Goal: Information Seeking & Learning: Find specific fact

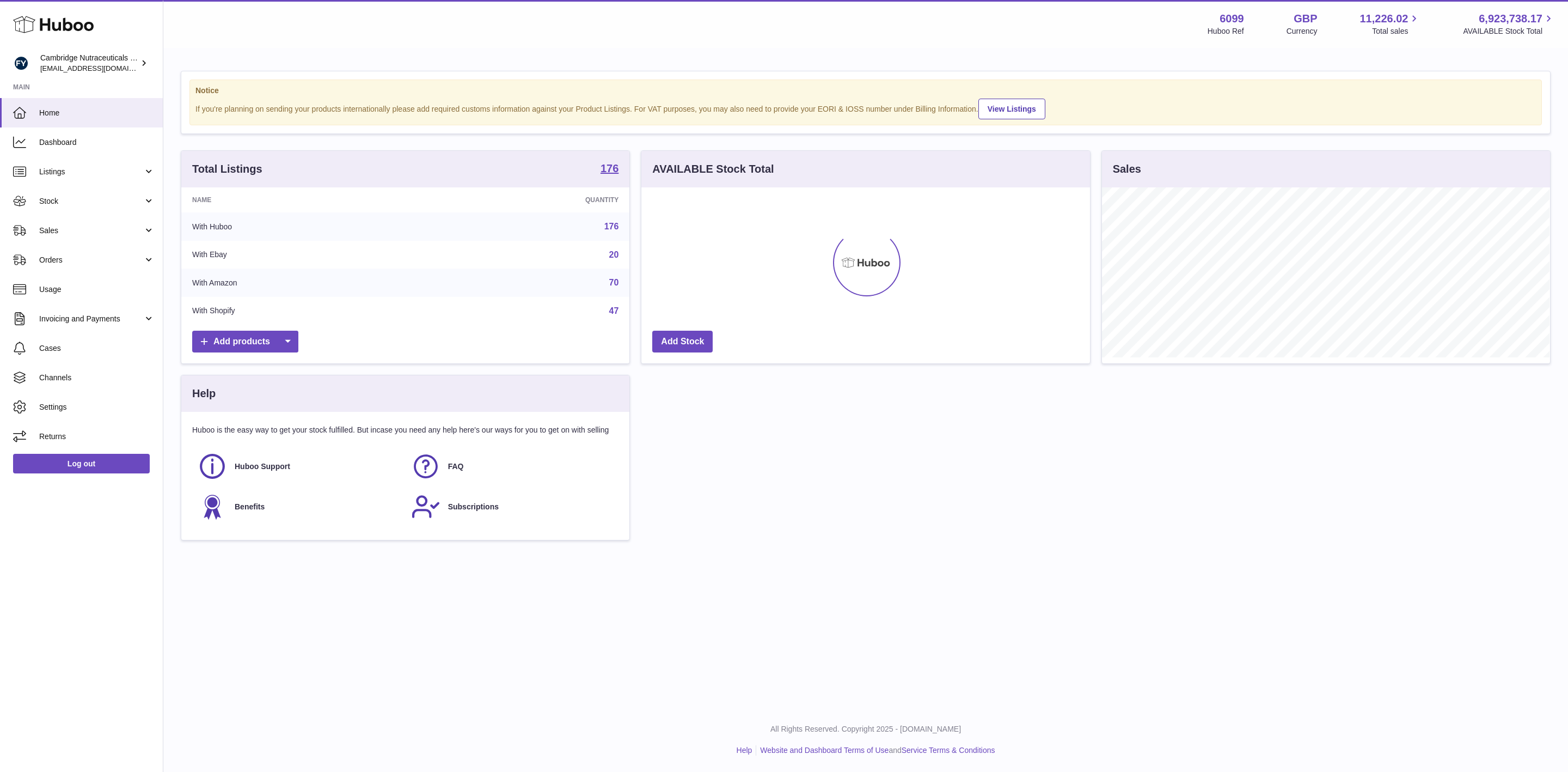
scroll to position [170, 448]
click at [61, 167] on span "Listings" at bounding box center [91, 172] width 104 height 10
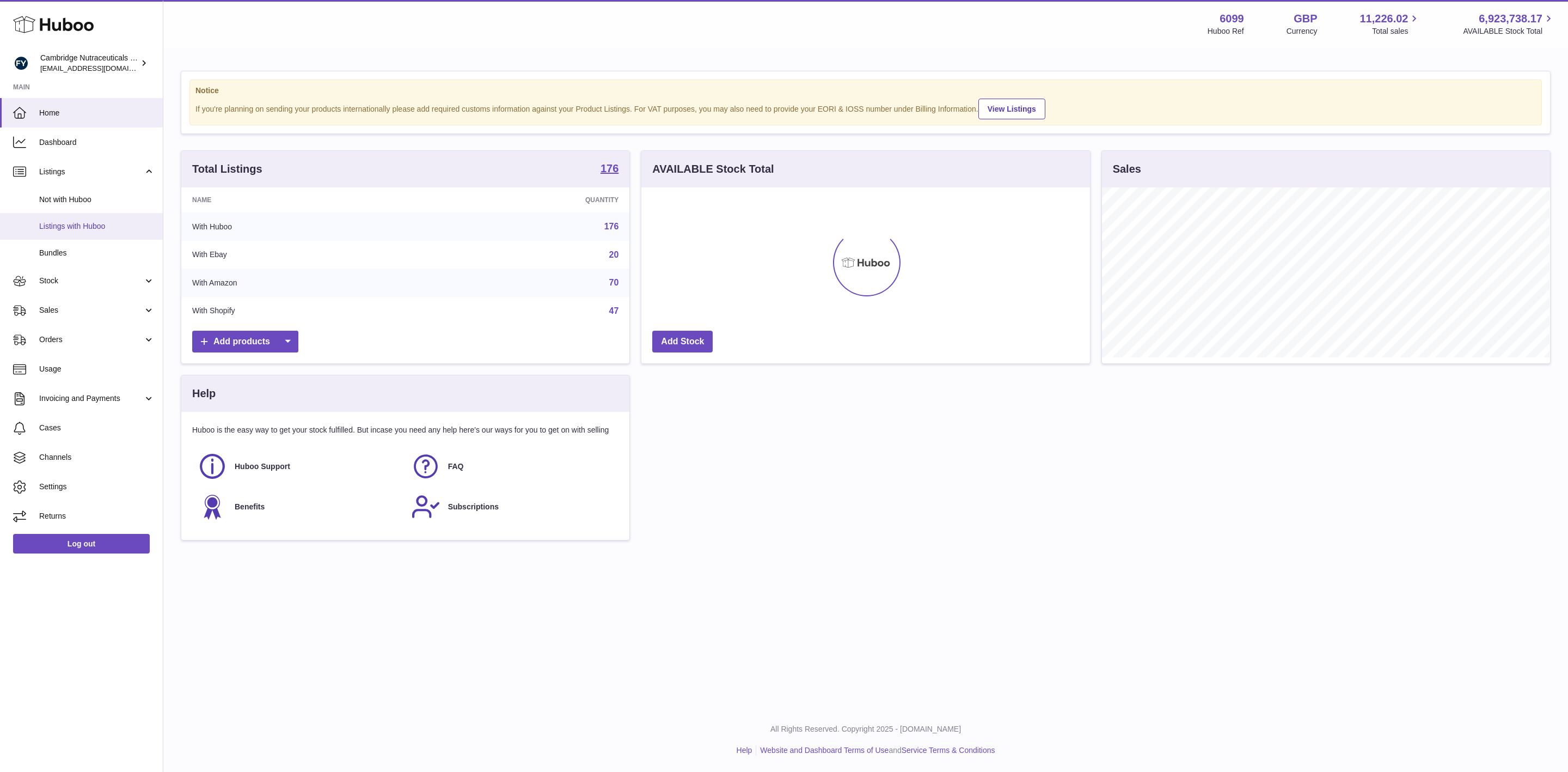
click at [97, 223] on span "Listings with Huboo" at bounding box center [96, 226] width 115 height 10
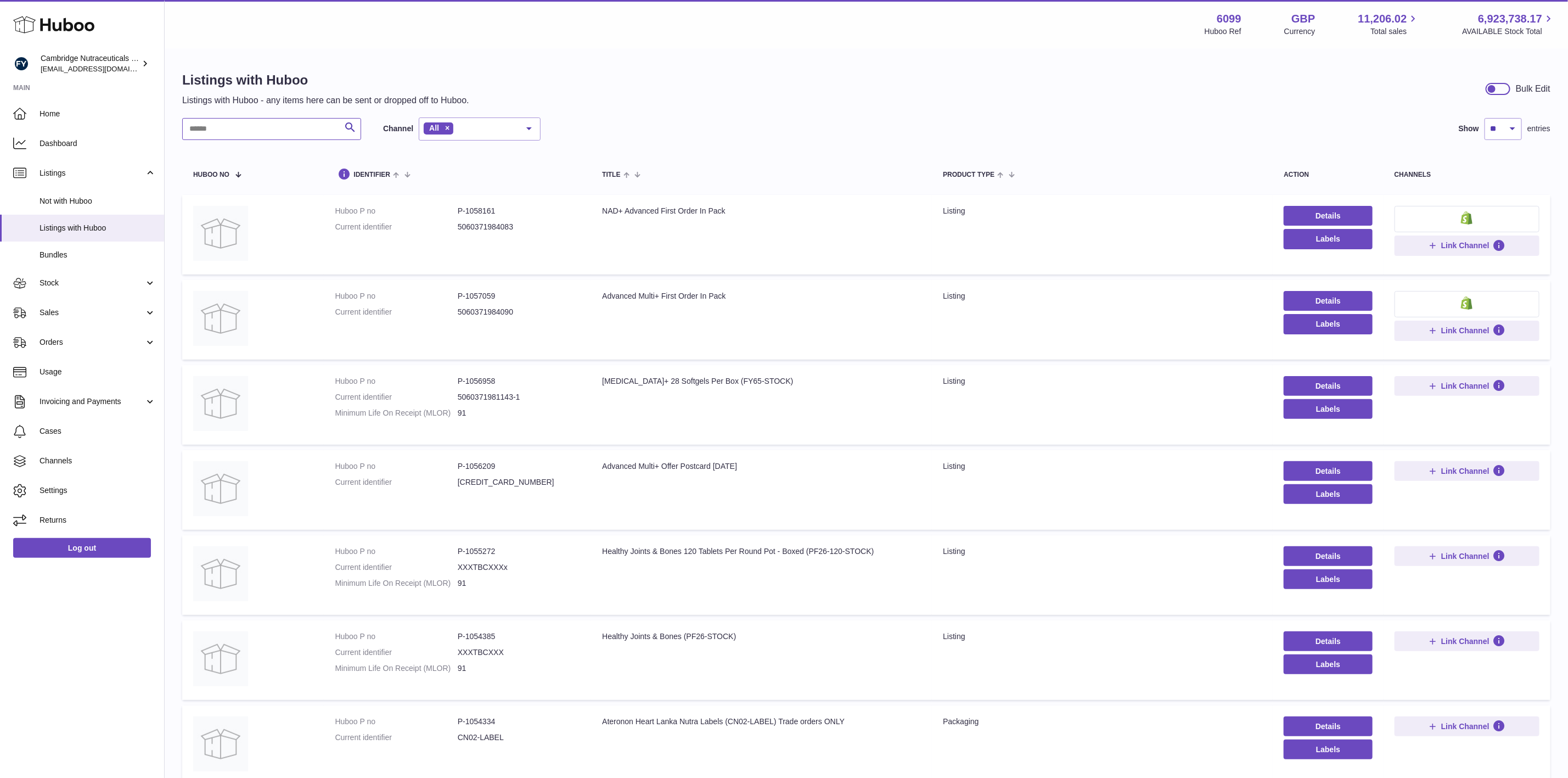
click at [278, 129] on input "text" at bounding box center [272, 128] width 179 height 22
type input "**********"
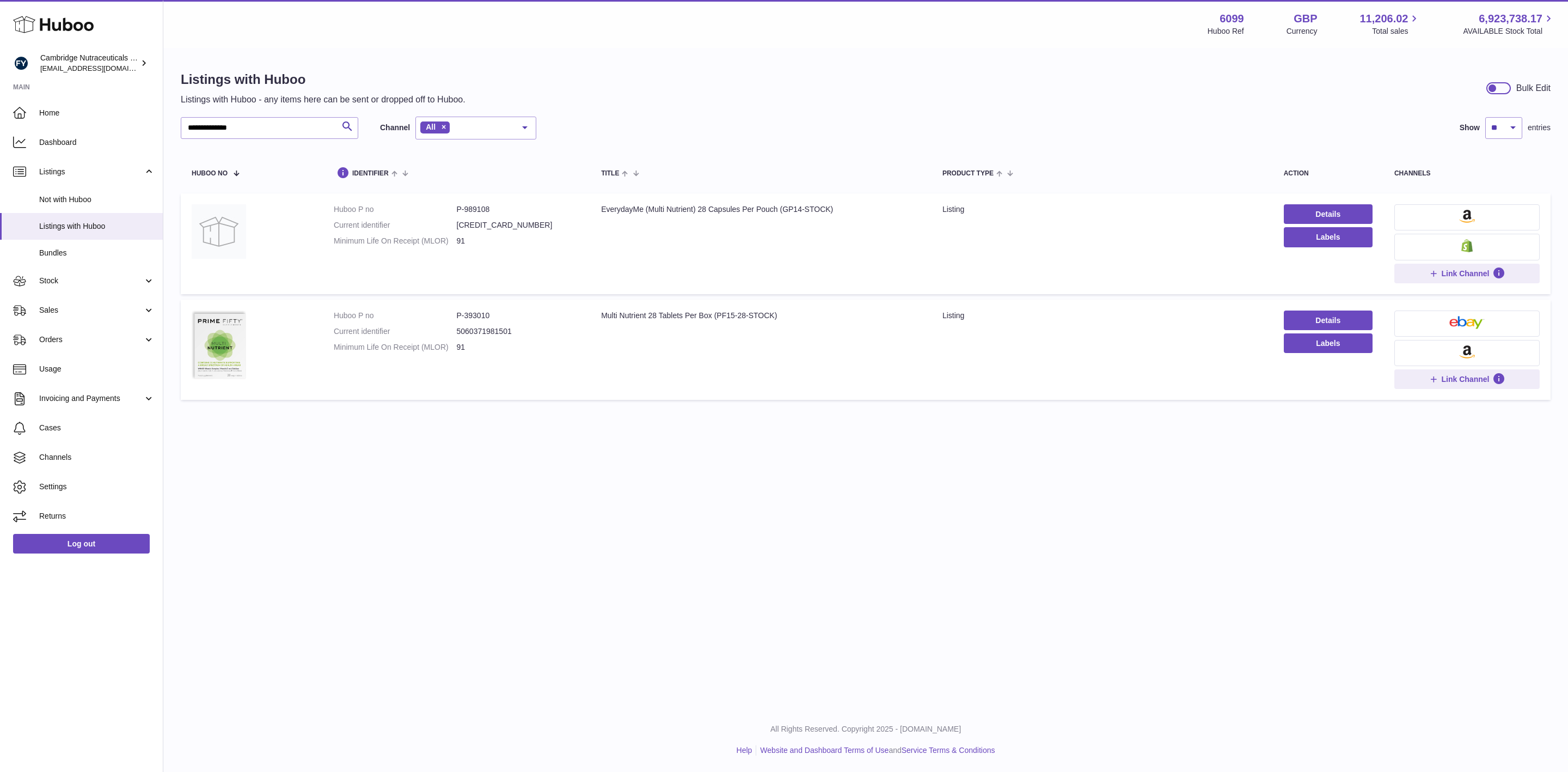
click at [624, 343] on td "Title Multi Nutrient 28 Tablets Per Box (PF15-28-STOCK)" at bounding box center [761, 349] width 341 height 101
click at [1323, 307] on td "Details Labels" at bounding box center [1328, 349] width 110 height 101
click at [1331, 318] on link "Details" at bounding box center [1328, 320] width 89 height 20
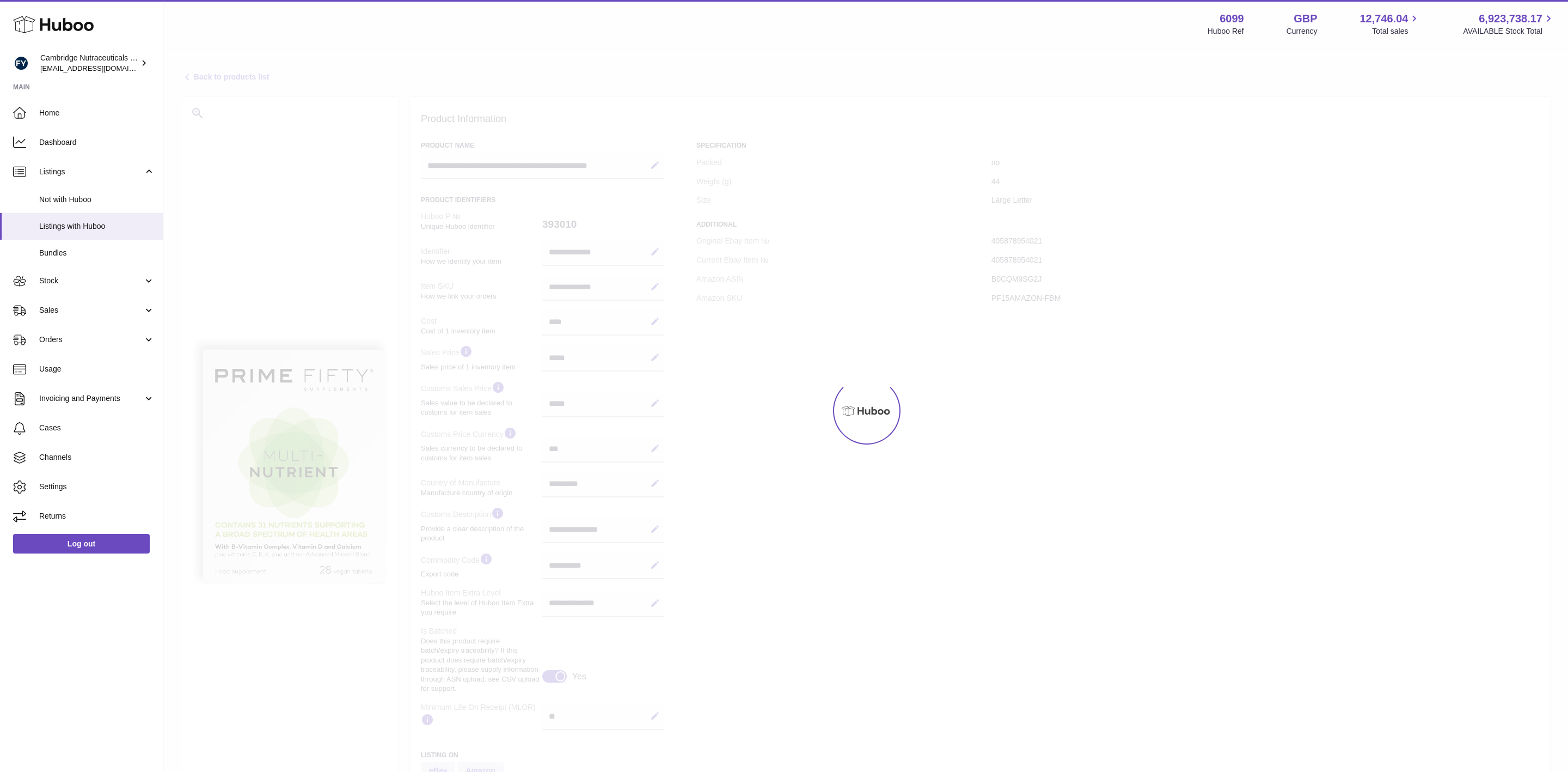
select select "***"
select select "****"
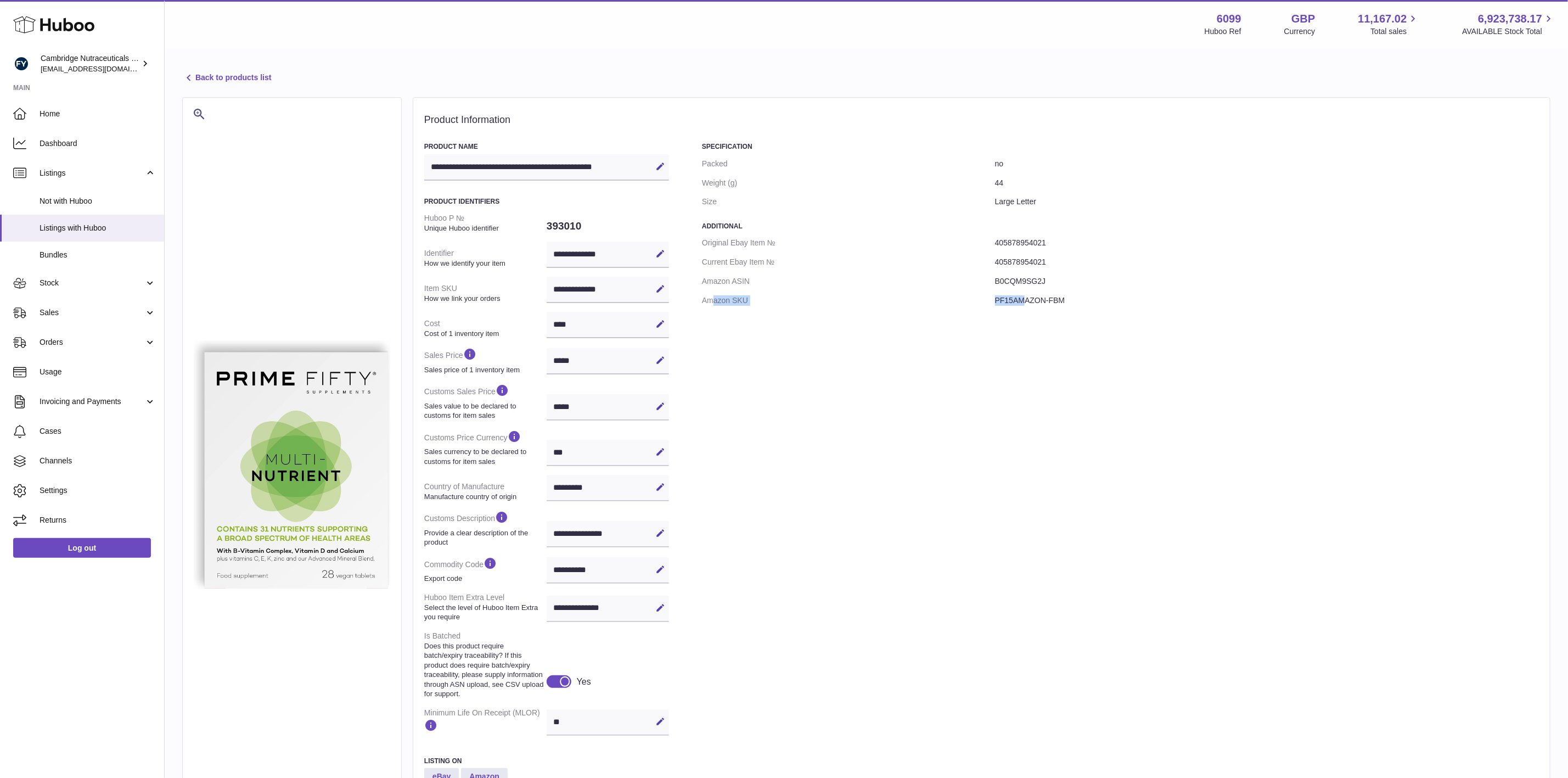
drag, startPoint x: 712, startPoint y: 300, endPoint x: 1027, endPoint y: 294, distance: 315.1
click at [1027, 294] on dl "Original Ebay Item № 405878954021 Current Ebay Item № 405878954021 Amazon ASIN …" at bounding box center [1120, 272] width 837 height 77
click at [938, 410] on div "Specification Packed no Weight (g) 44 Size Large Letter Additional Original Eba…" at bounding box center [1120, 490] width 837 height 695
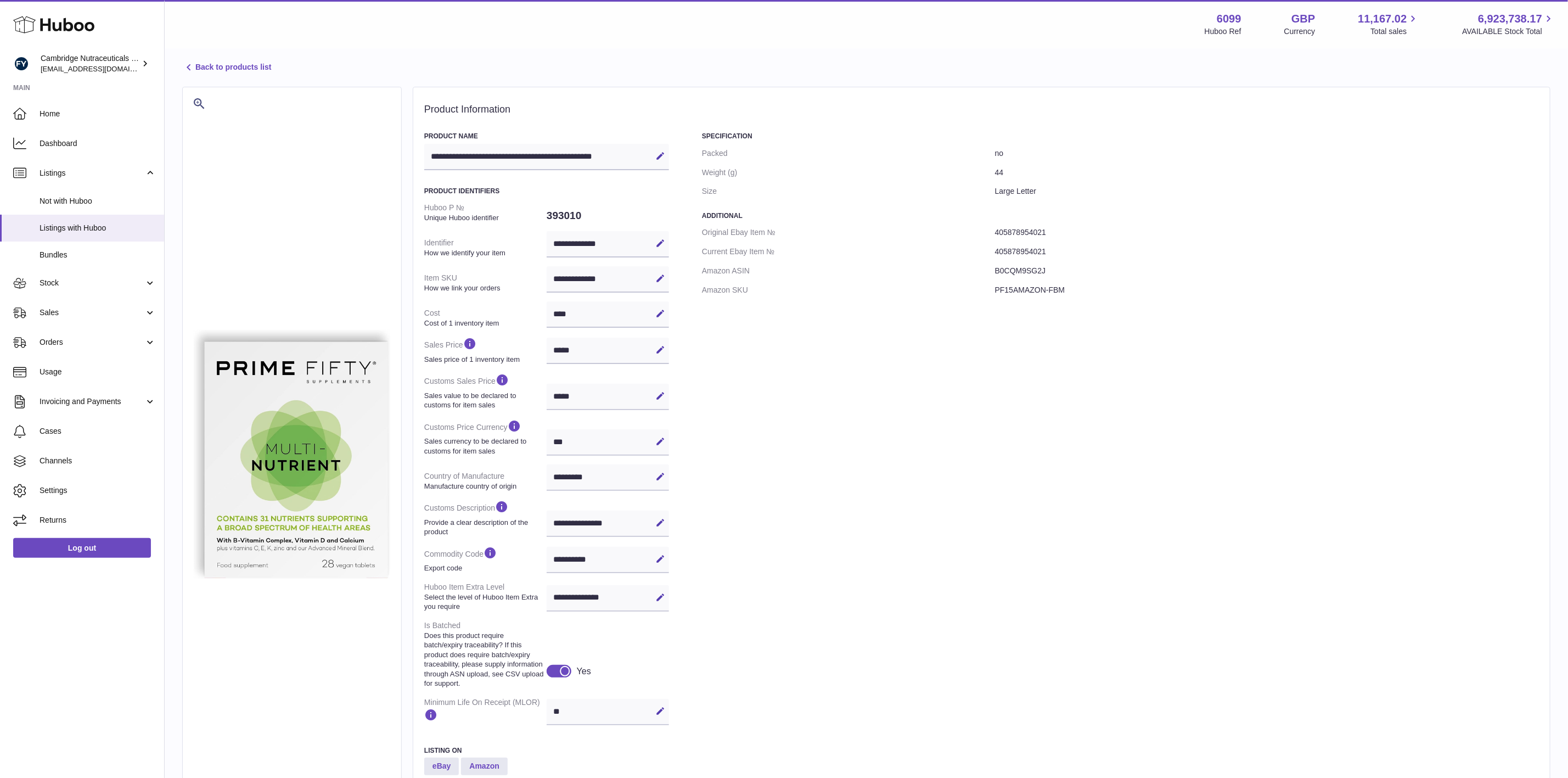
scroll to position [82, 0]
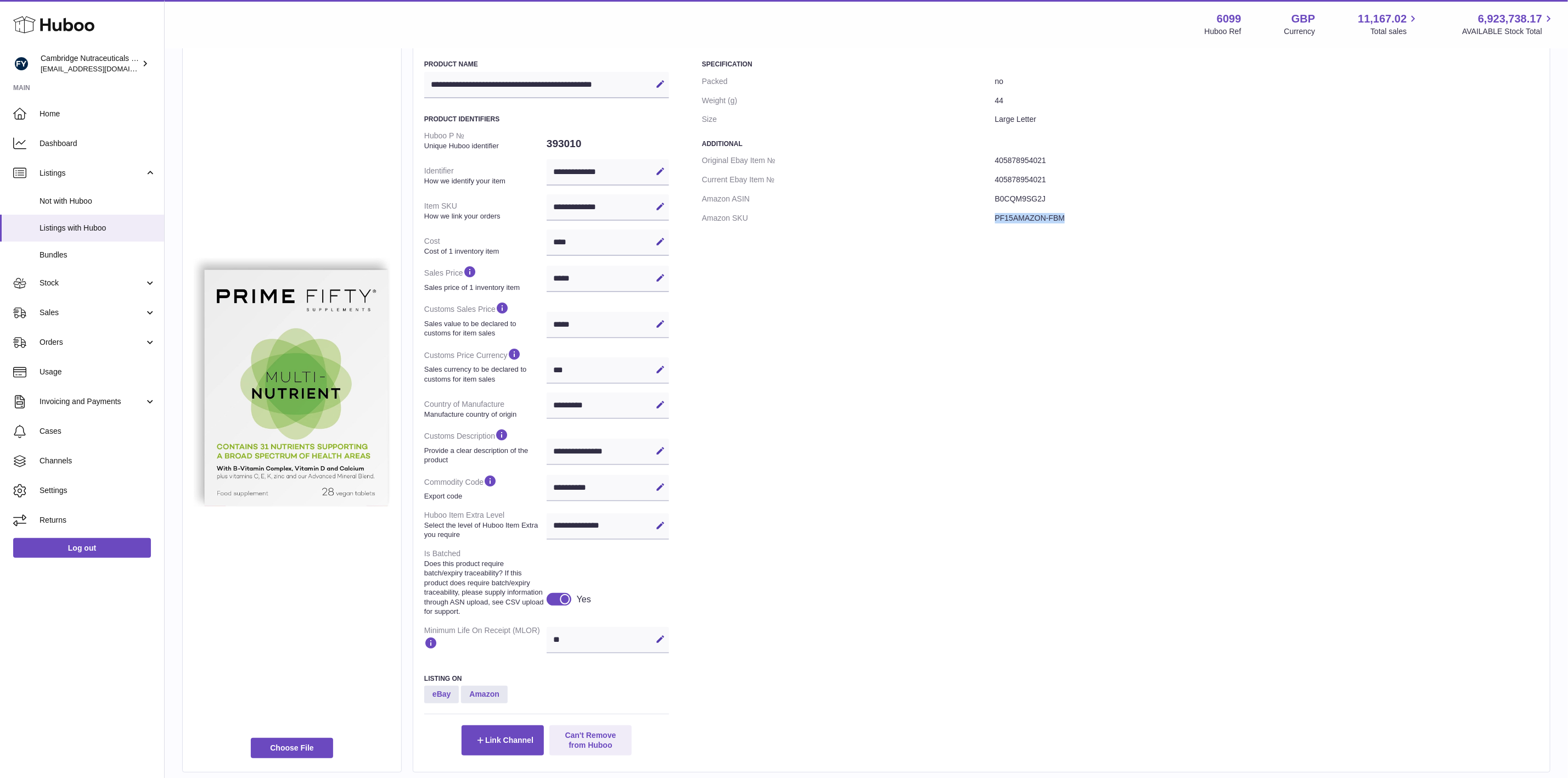
drag, startPoint x: 1094, startPoint y: 216, endPoint x: 983, endPoint y: 221, distance: 111.1
click at [983, 221] on dl "Original Ebay Item № 405878954021 Current Ebay Item № 405878954021 Amazon ASIN …" at bounding box center [1120, 190] width 837 height 77
copy dl "PF15AMAZON-FBM"
drag, startPoint x: 618, startPoint y: 204, endPoint x: 593, endPoint y: 206, distance: 25.1
click at [593, 206] on div "**********" at bounding box center [607, 207] width 122 height 26
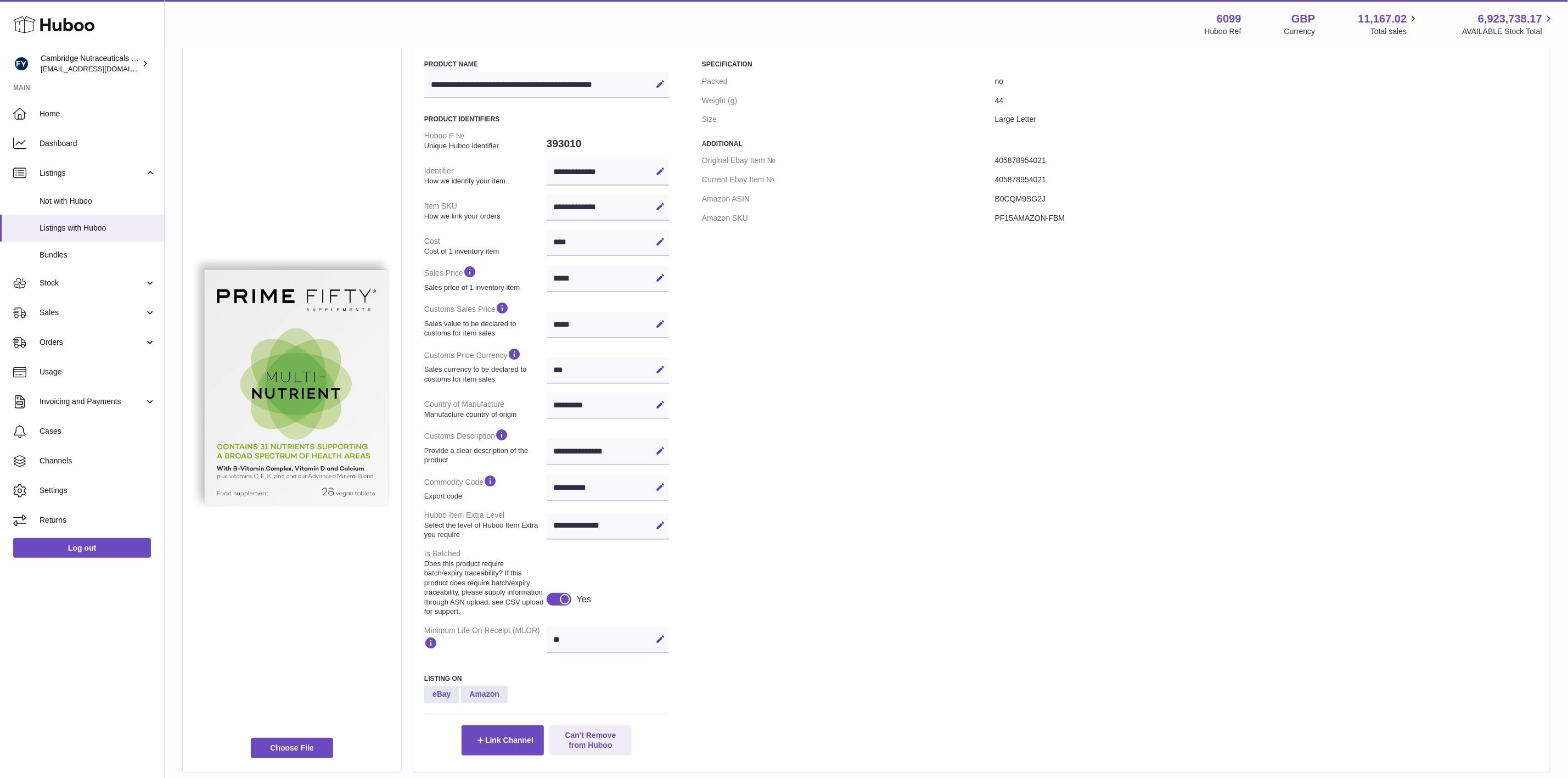
click at [1034, 382] on div "Specification Packed no Weight (g) 44 Size Large Letter Additional Original Eba…" at bounding box center [1120, 407] width 837 height 695
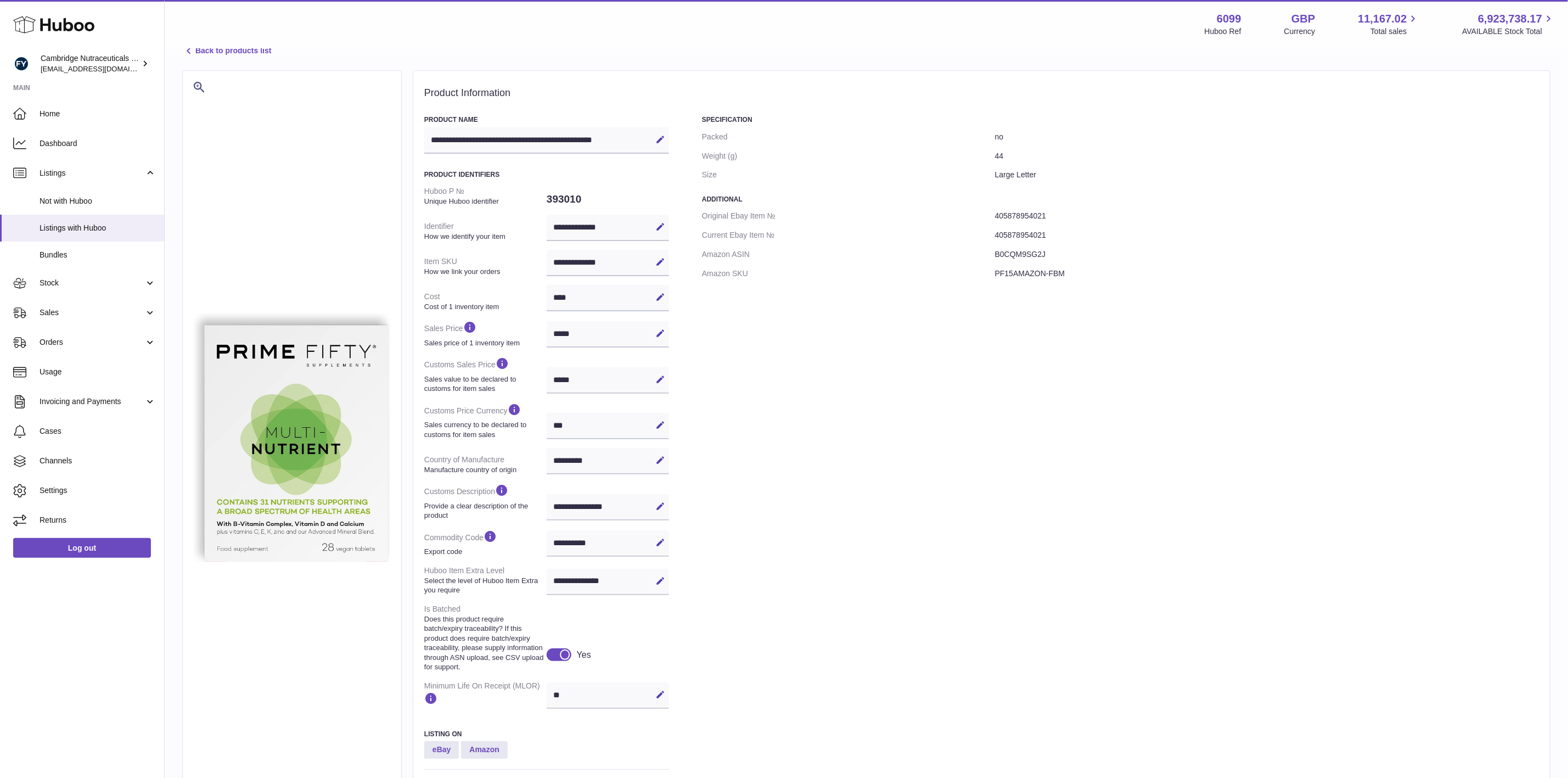
scroll to position [0, 0]
